Goal: Task Accomplishment & Management: Understand process/instructions

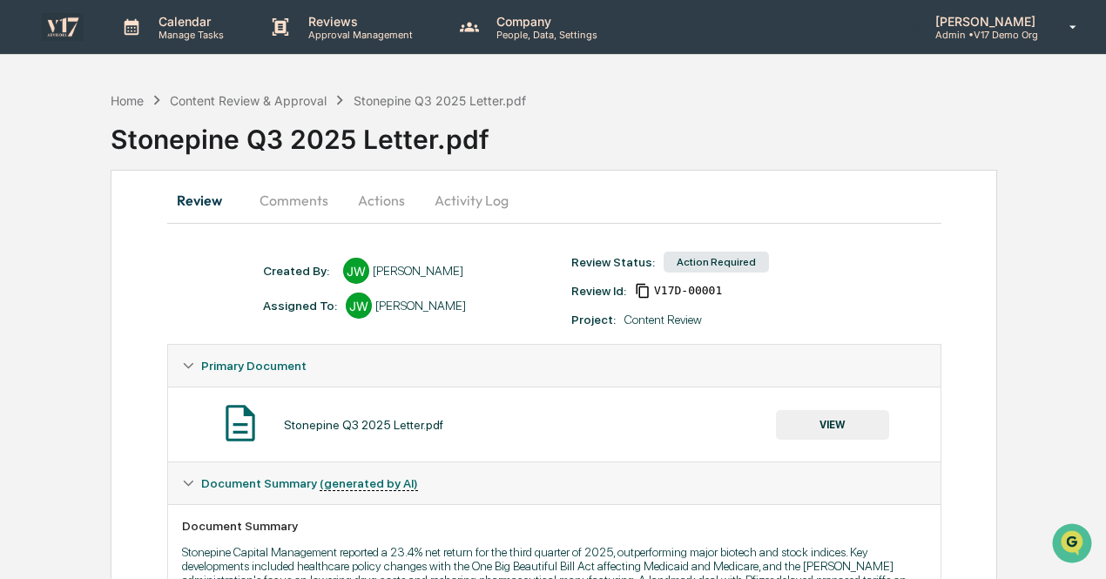
click at [71, 29] on img at bounding box center [63, 26] width 42 height 27
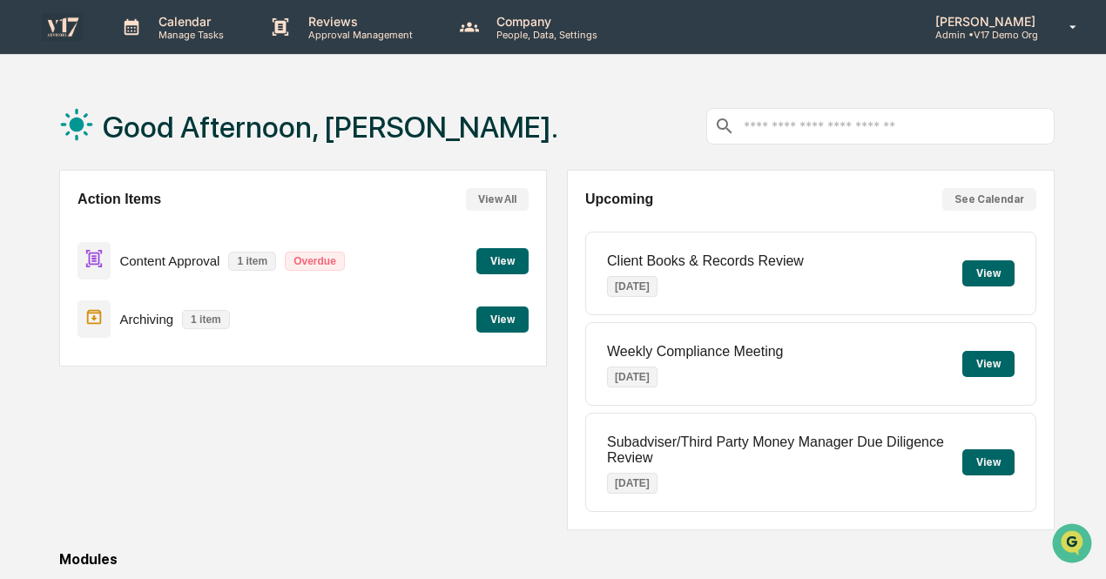
click at [512, 260] on button "View" at bounding box center [502, 261] width 52 height 26
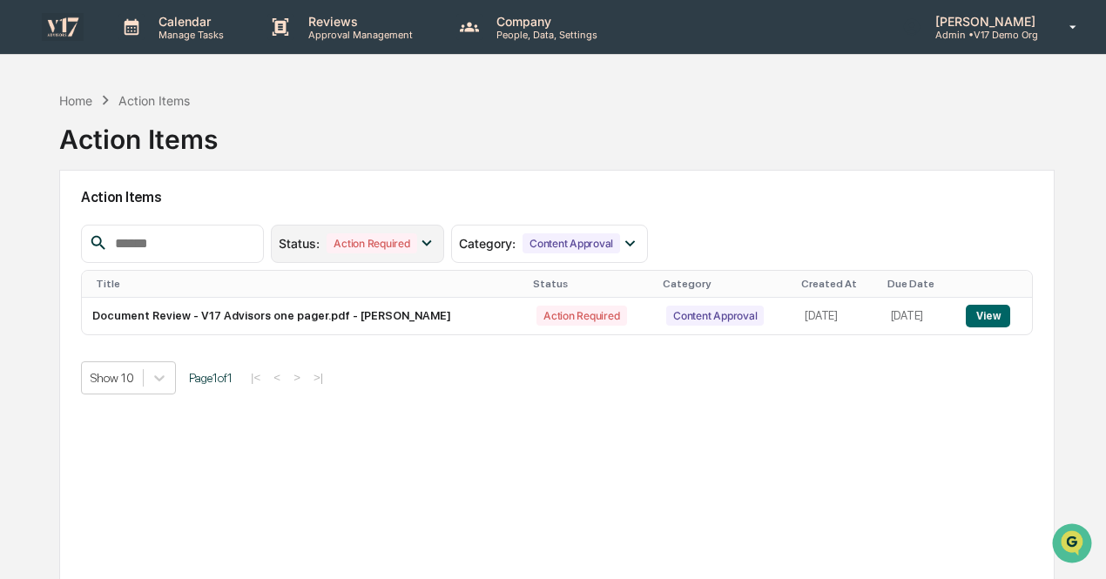
click at [436, 239] on icon at bounding box center [426, 242] width 19 height 19
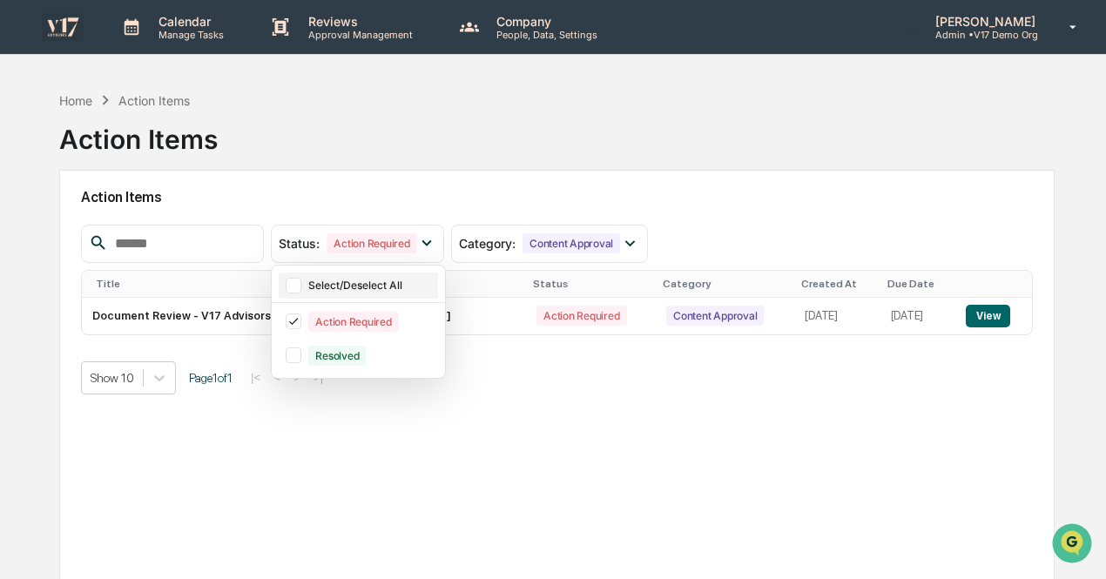
click at [420, 291] on div "Select/Deselect All" at bounding box center [358, 286] width 159 height 26
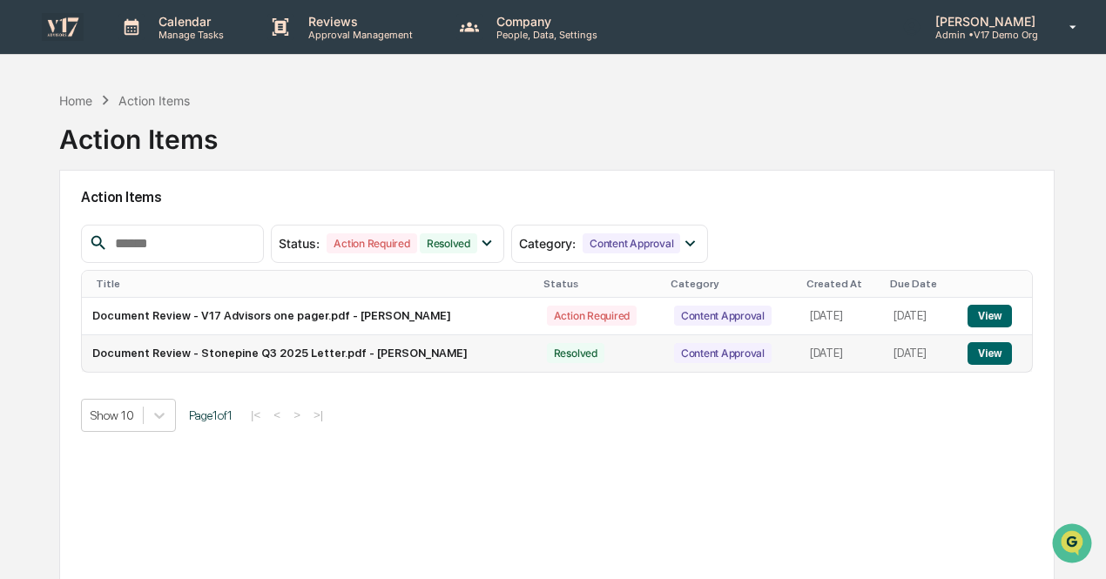
click at [988, 347] on button "View" at bounding box center [989, 353] width 44 height 23
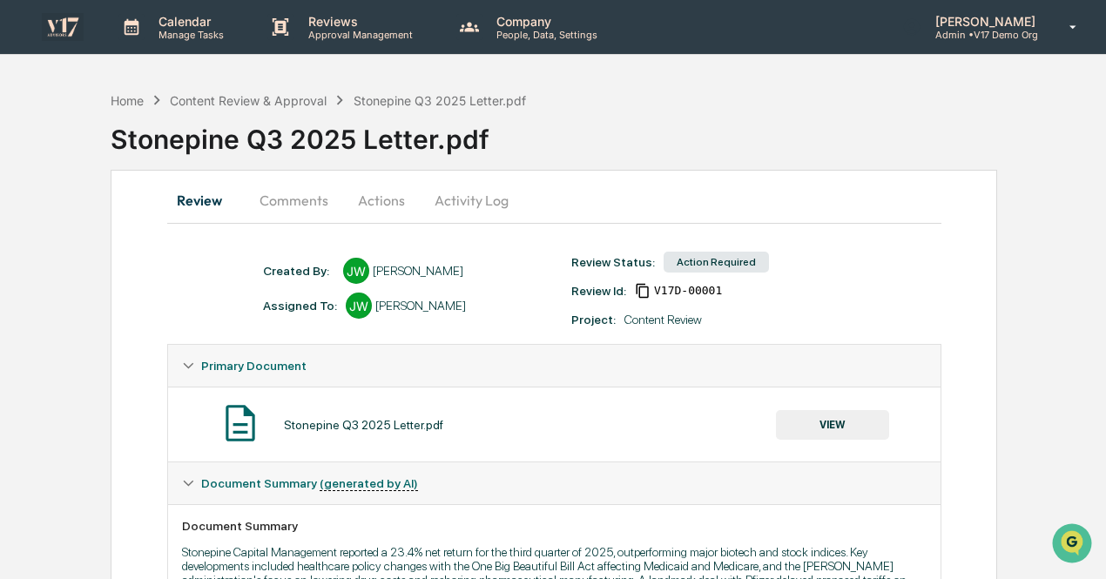
click at [390, 201] on button "Actions" at bounding box center [381, 200] width 78 height 42
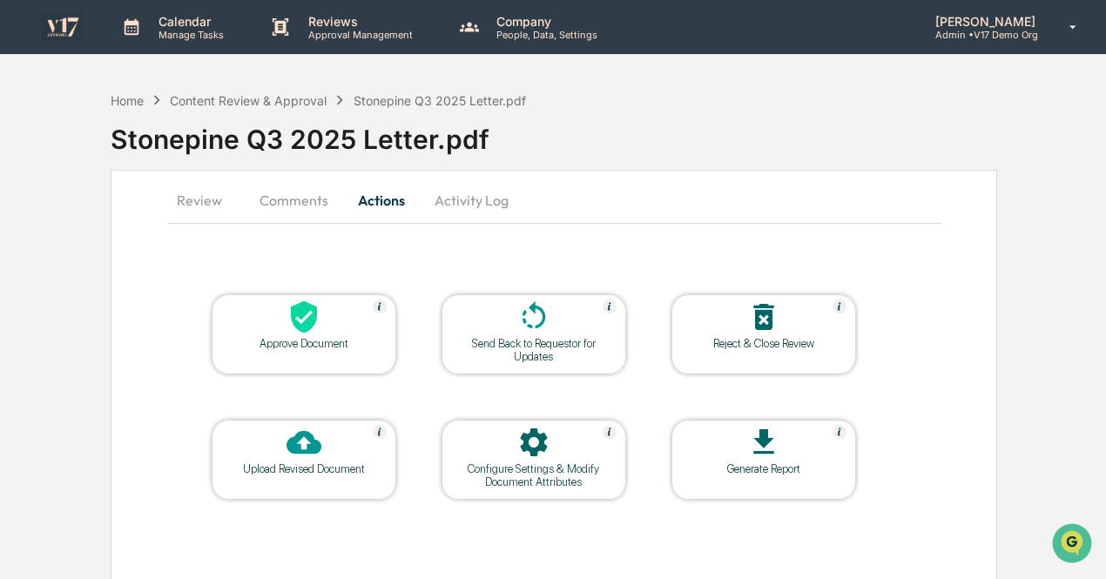
click at [500, 202] on button "Activity Log" at bounding box center [472, 200] width 102 height 42
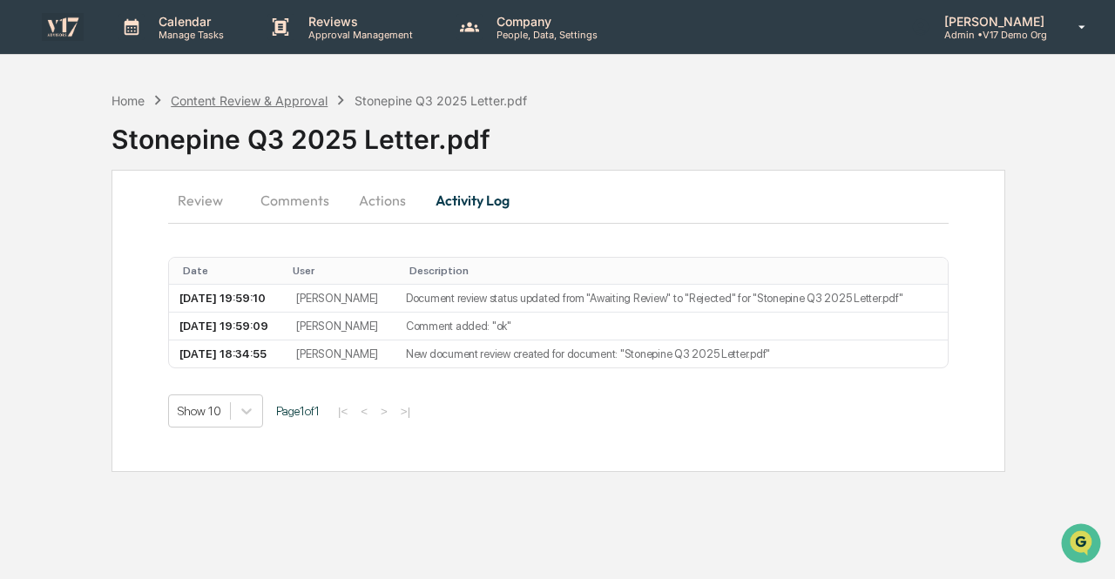
click at [268, 97] on div "Content Review & Approval" at bounding box center [249, 100] width 157 height 15
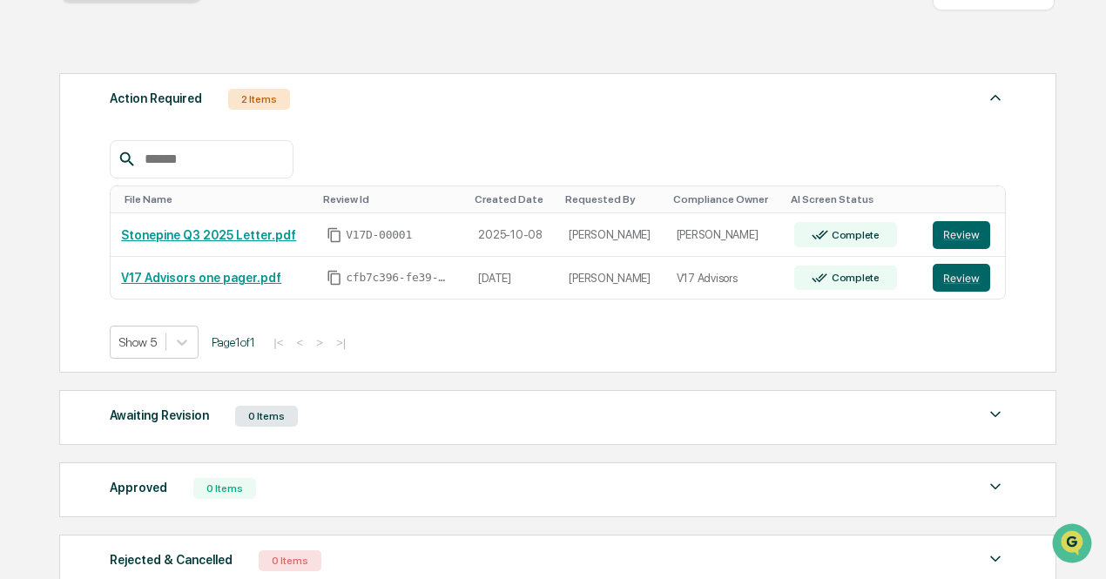
scroll to position [333, 0]
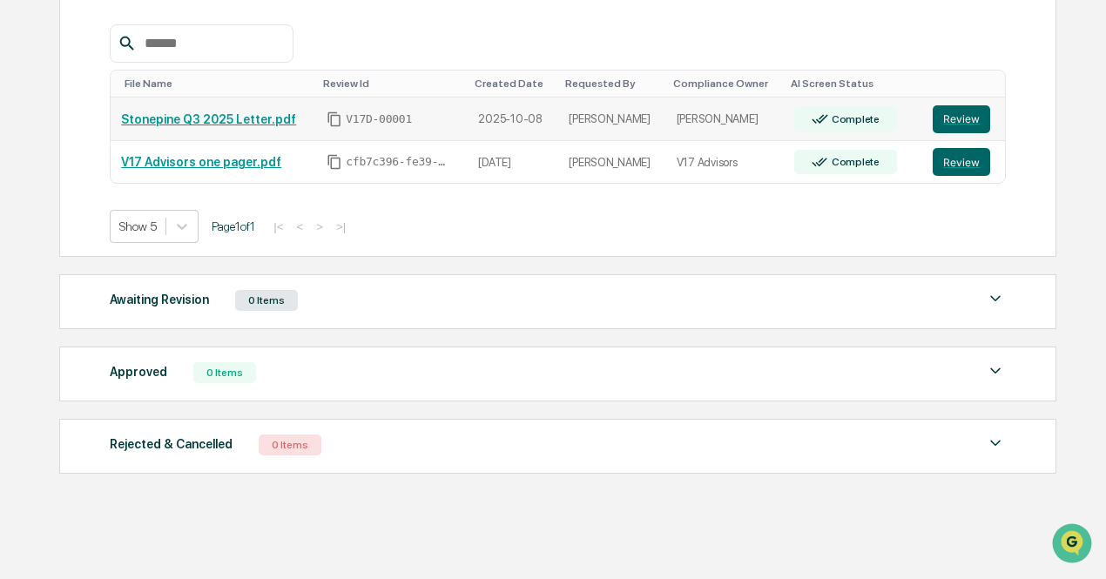
click at [970, 102] on td "Review" at bounding box center [963, 120] width 82 height 44
click at [970, 110] on button "Review" at bounding box center [961, 119] width 57 height 28
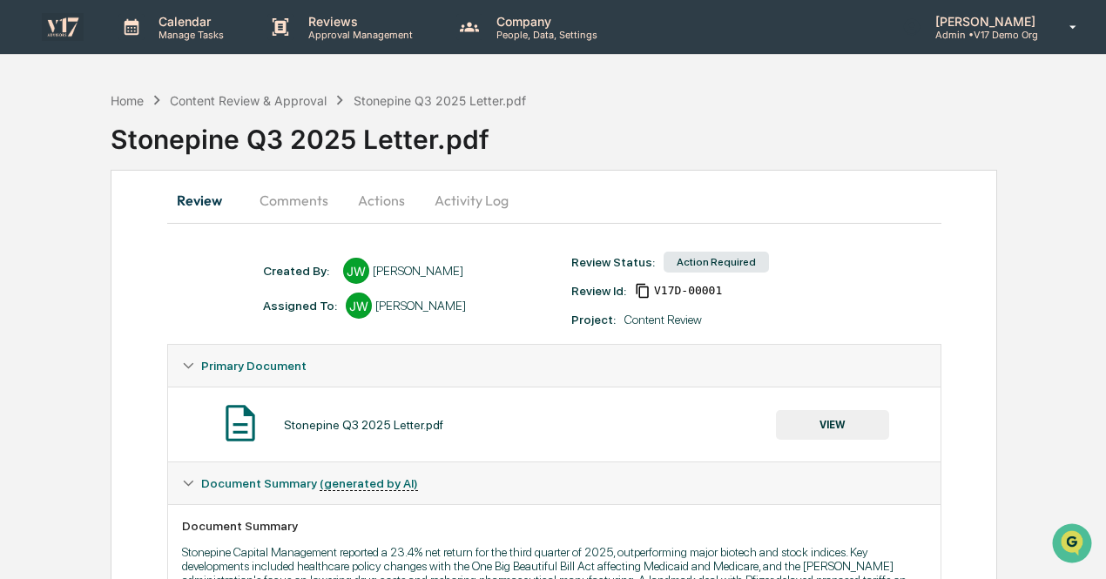
click at [313, 206] on button "Comments" at bounding box center [294, 200] width 97 height 42
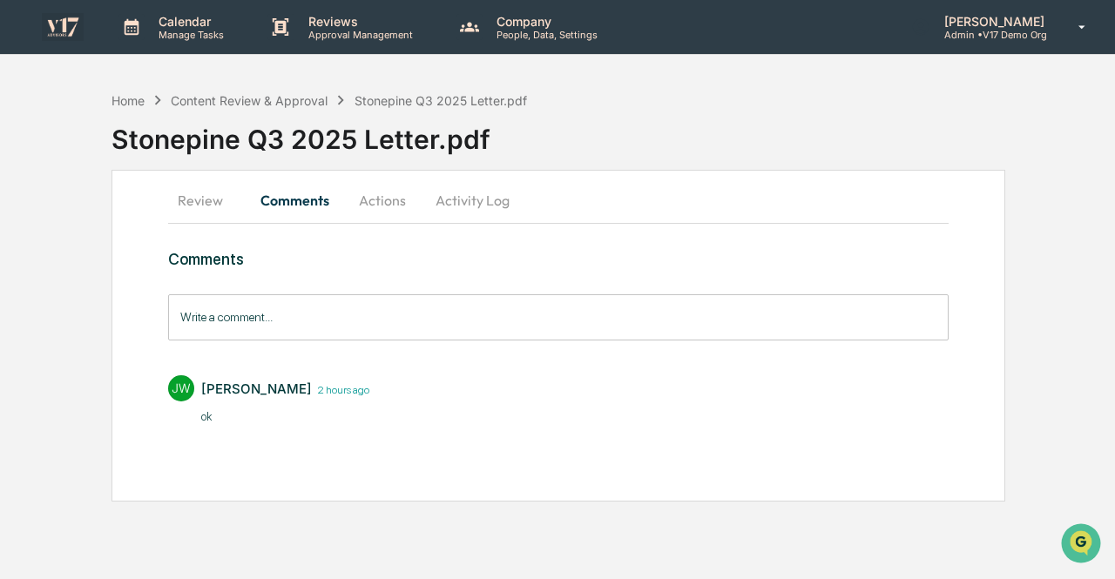
click at [388, 201] on button "Actions" at bounding box center [382, 200] width 78 height 42
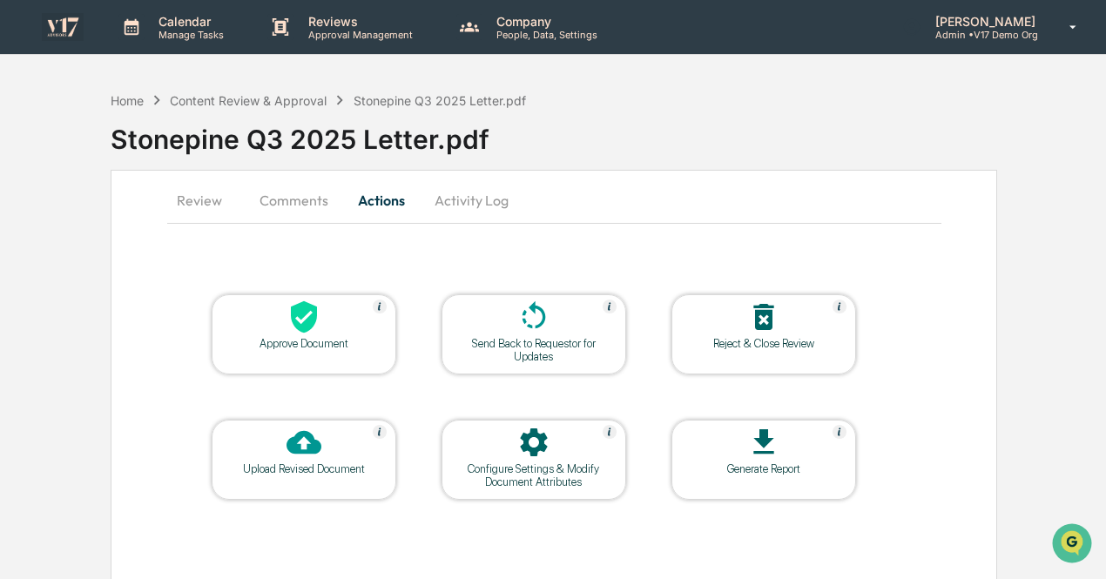
click at [448, 199] on button "Activity Log" at bounding box center [472, 200] width 102 height 42
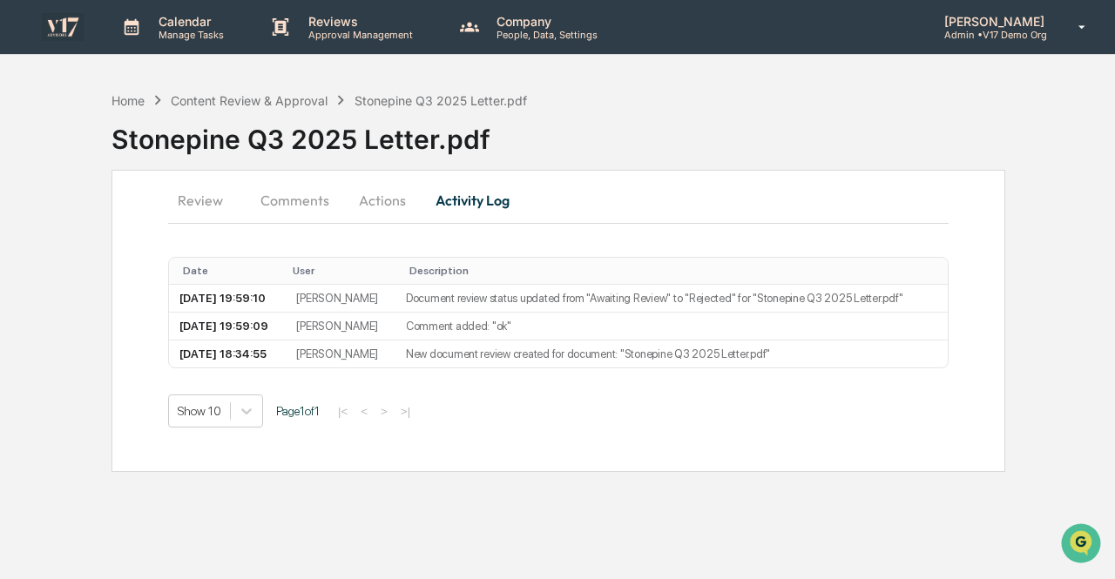
click at [221, 208] on button "Review" at bounding box center [207, 200] width 78 height 42
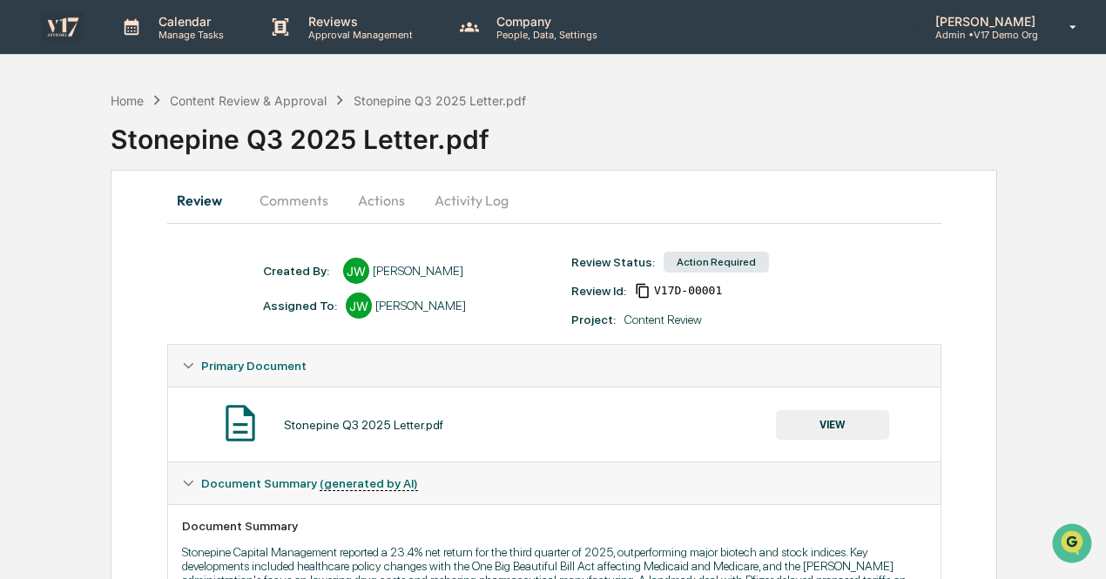
click at [67, 27] on img at bounding box center [63, 26] width 42 height 27
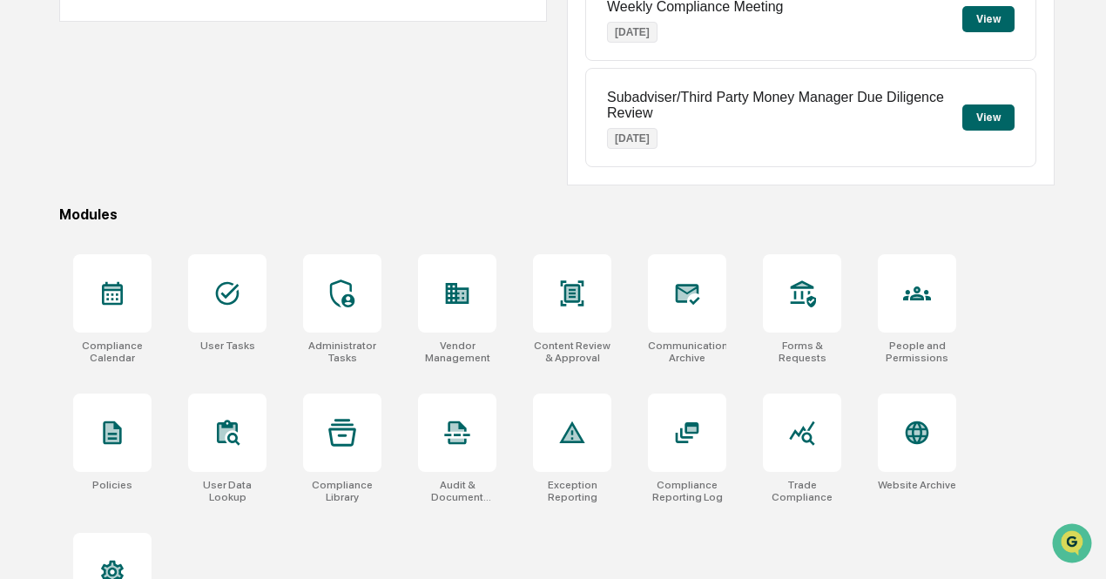
scroll to position [348, 0]
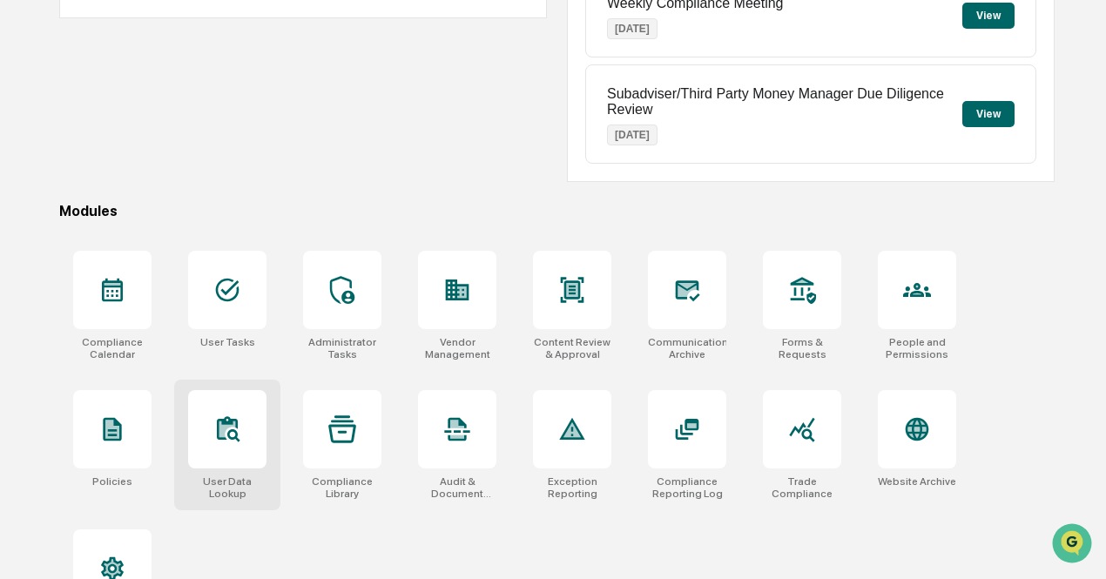
click at [240, 424] on icon at bounding box center [227, 429] width 28 height 28
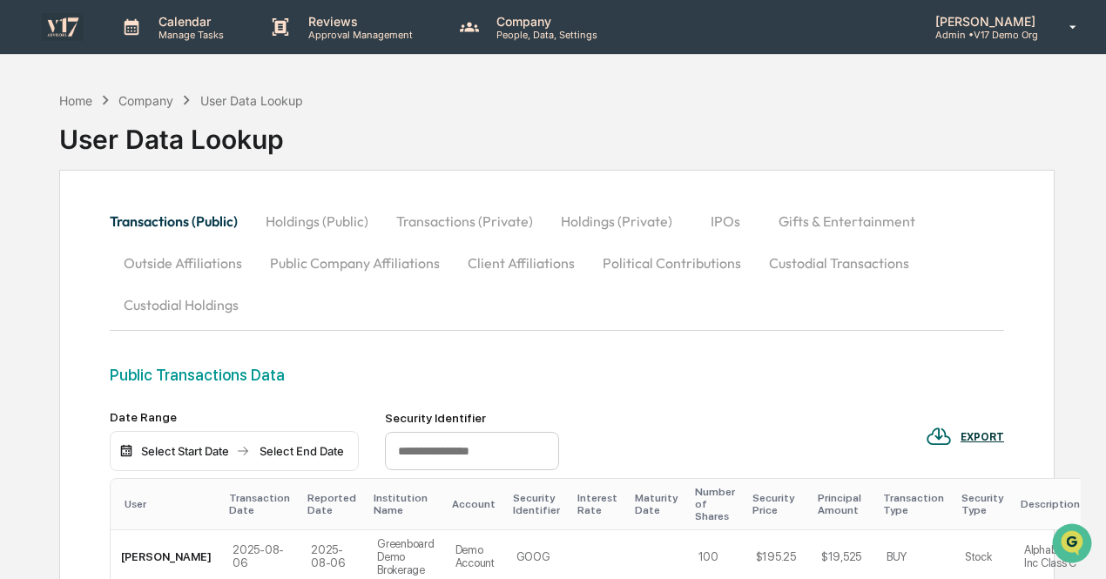
click at [985, 34] on p "Admin • V17 Demo Org" at bounding box center [982, 35] width 123 height 12
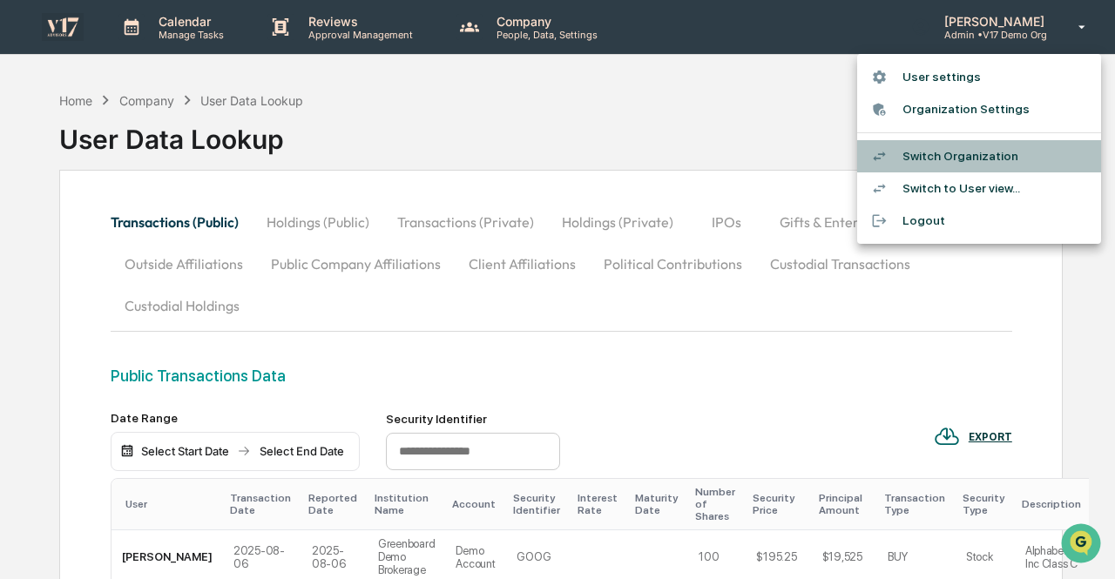
click at [988, 156] on li "Switch Organization" at bounding box center [979, 156] width 244 height 32
